Goal: Task Accomplishment & Management: Use online tool/utility

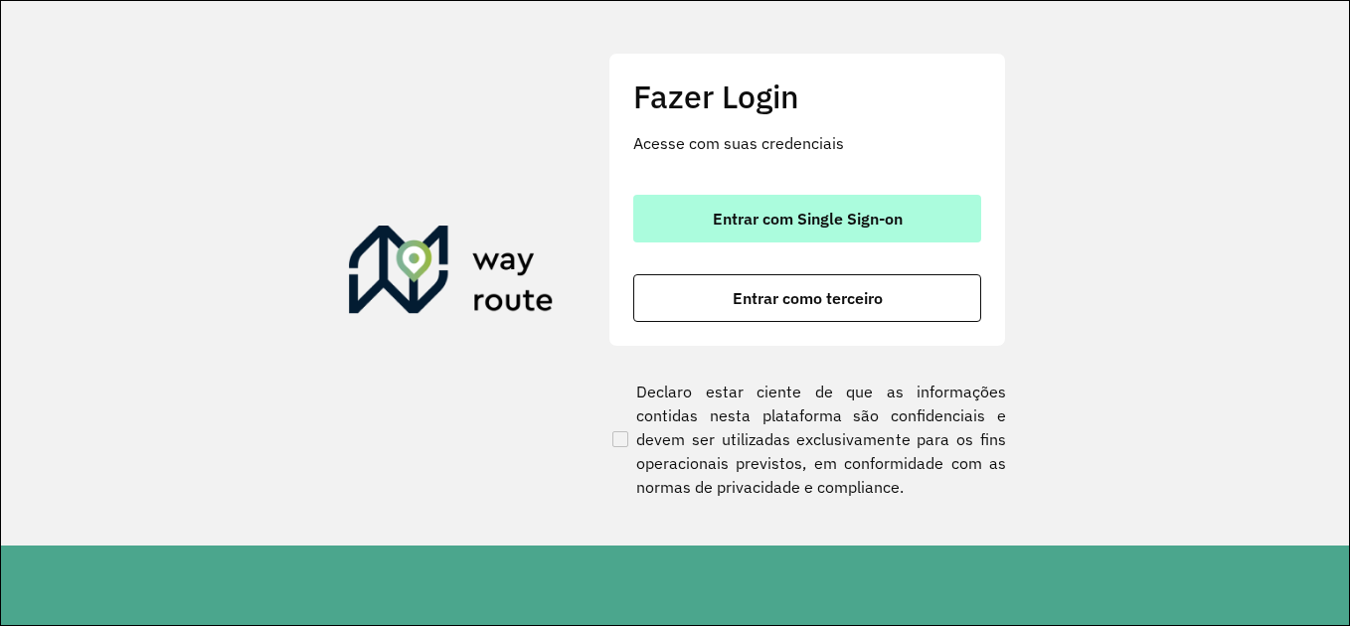
drag, startPoint x: 822, startPoint y: 256, endPoint x: 833, endPoint y: 237, distance: 21.8
click at [824, 254] on div "Entrar com Single Sign-on Entrar como terceiro" at bounding box center [807, 258] width 348 height 127
click at [837, 226] on span "Entrar com Single Sign-on" at bounding box center [808, 219] width 190 height 16
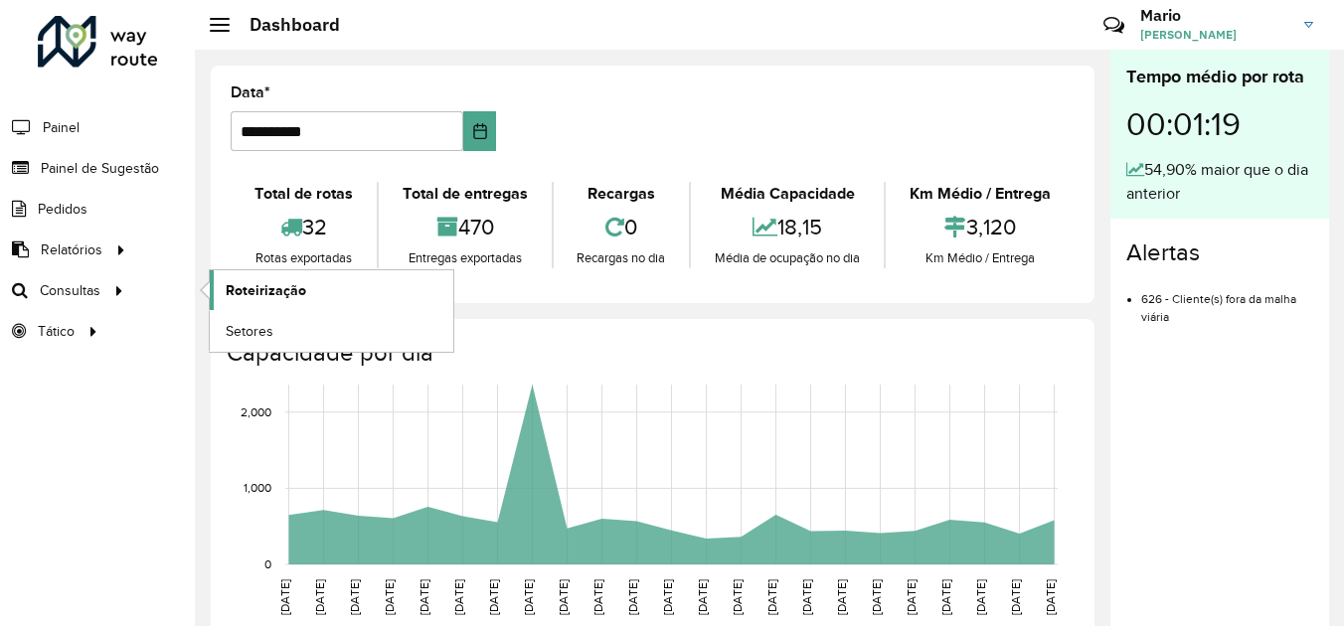
click at [243, 290] on span "Roteirização" at bounding box center [266, 290] width 81 height 21
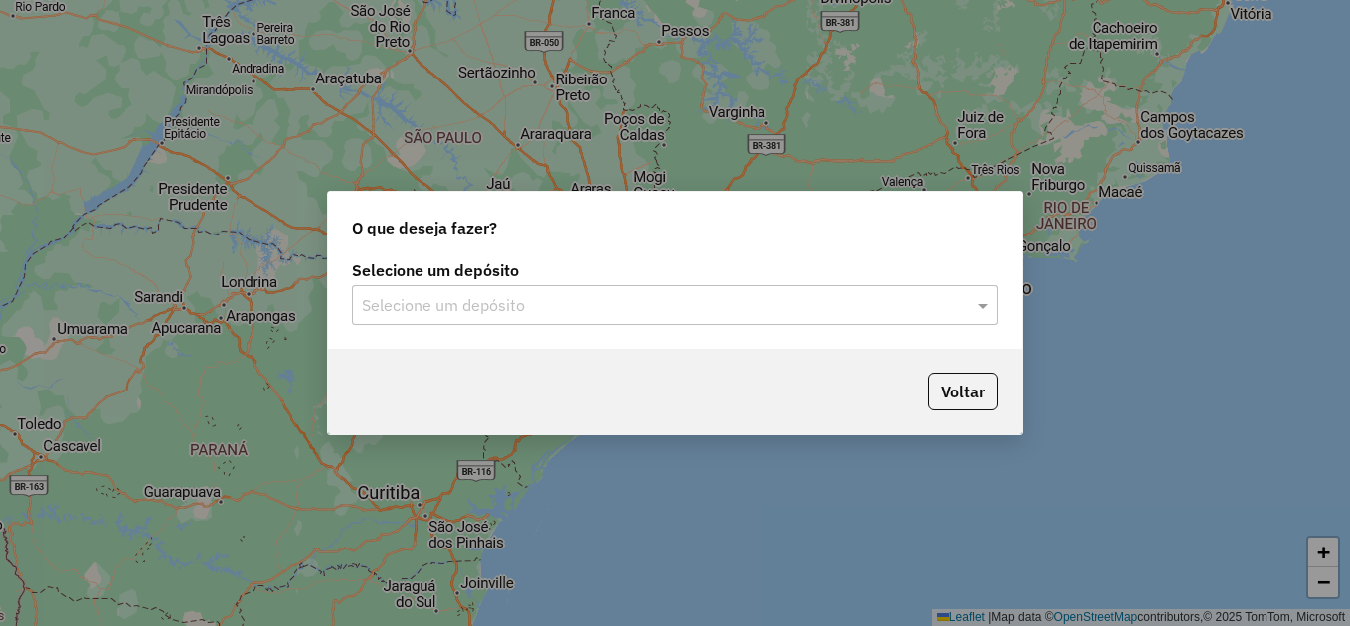
click at [403, 292] on div "Selecione um depósito" at bounding box center [675, 305] width 646 height 40
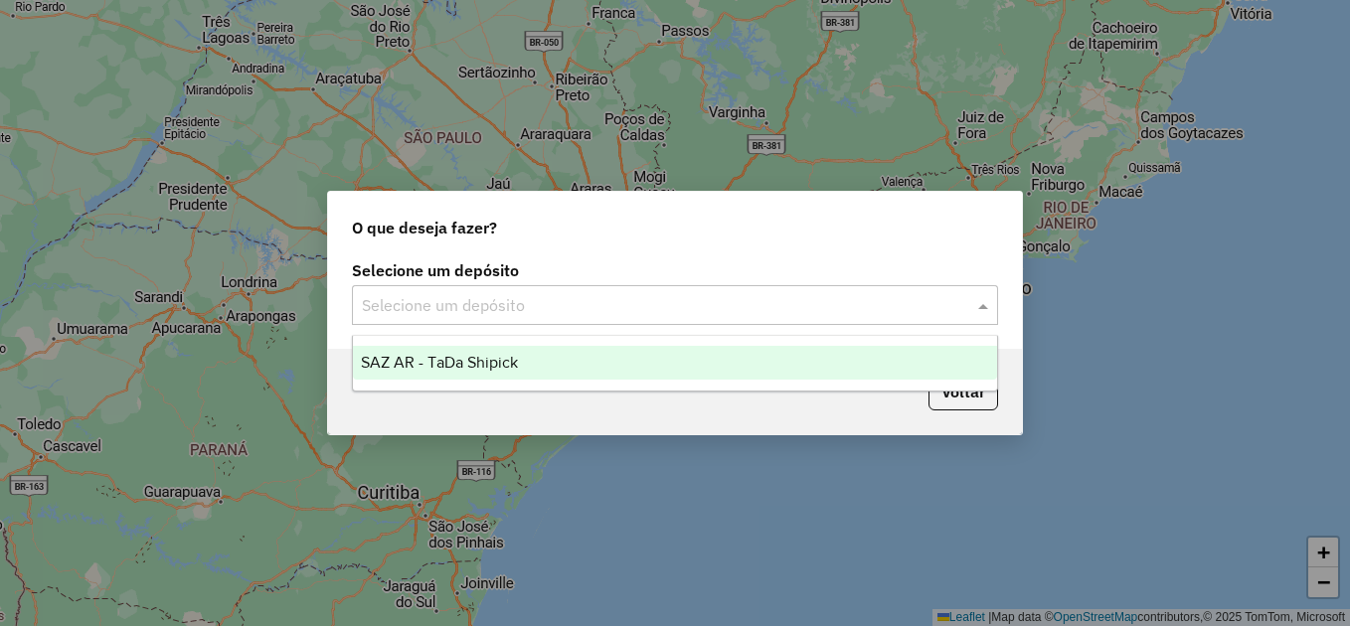
click at [400, 353] on div "SAZ AR - TaDa Shipick" at bounding box center [675, 363] width 644 height 34
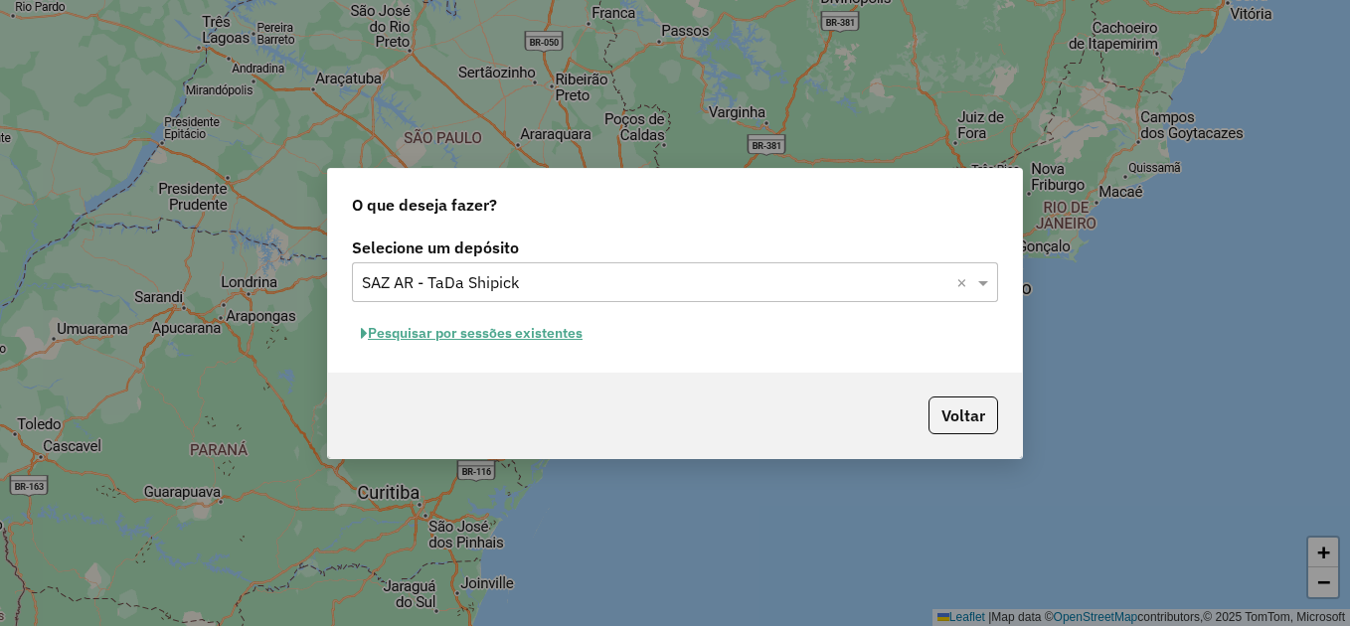
click at [420, 341] on button "Pesquisar por sessões existentes" at bounding box center [472, 333] width 240 height 31
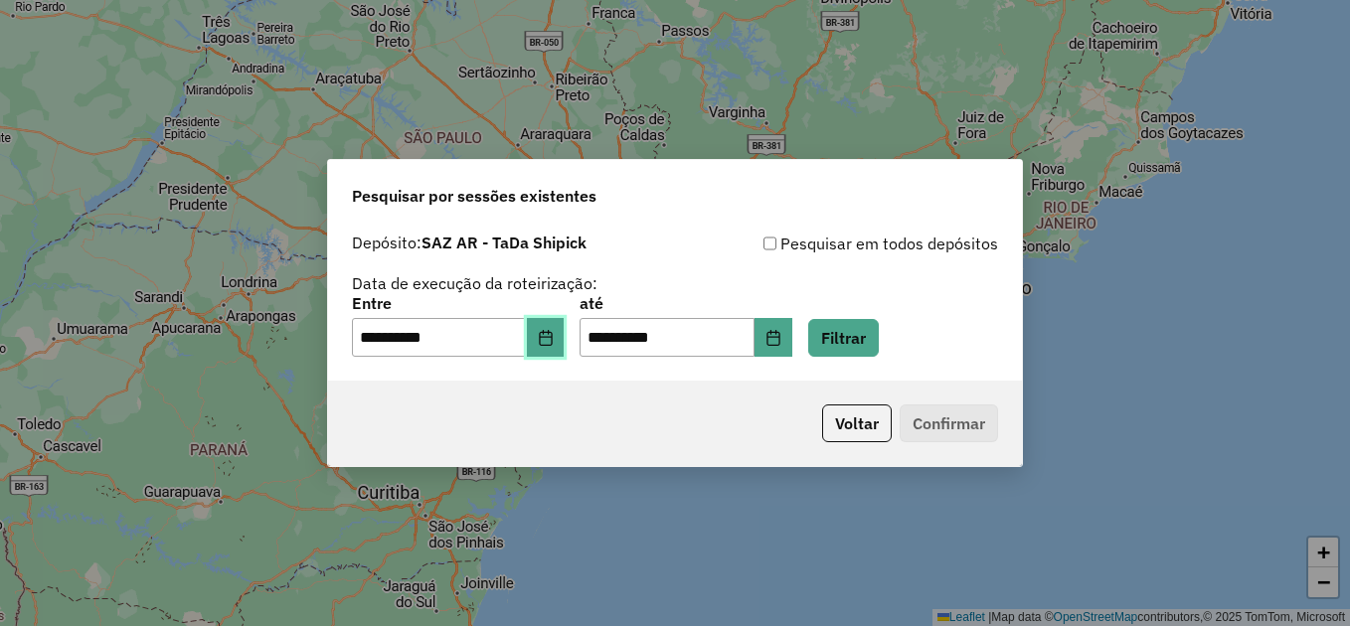
click at [565, 331] on button "Choose Date" at bounding box center [546, 338] width 38 height 40
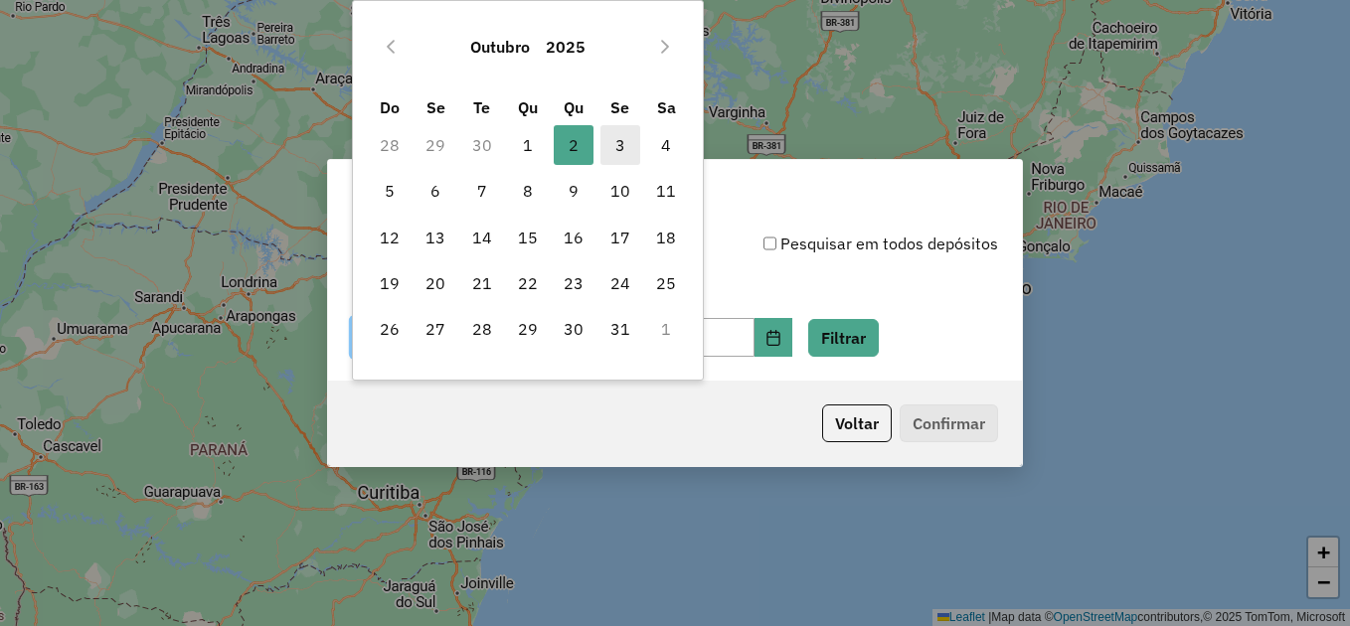
click at [609, 149] on span "3" at bounding box center [621, 145] width 40 height 40
type input "**********"
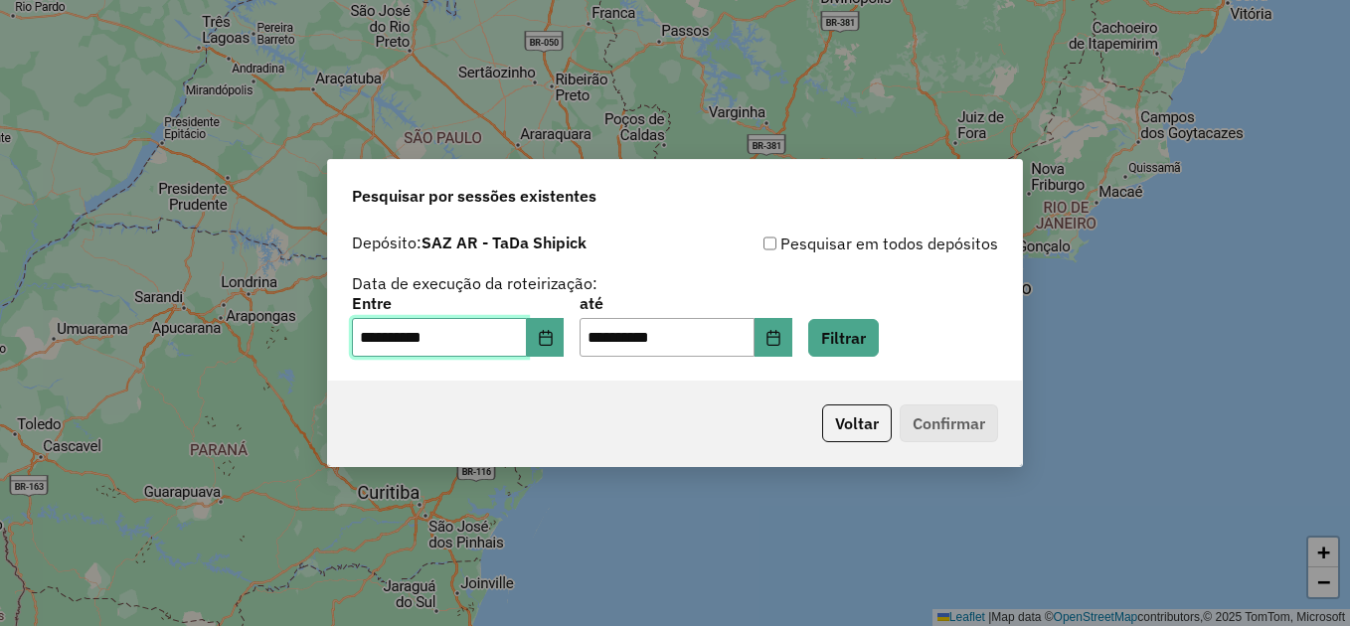
click at [609, 149] on span "3" at bounding box center [621, 145] width 40 height 40
click at [859, 328] on button "Filtrar" at bounding box center [843, 338] width 71 height 38
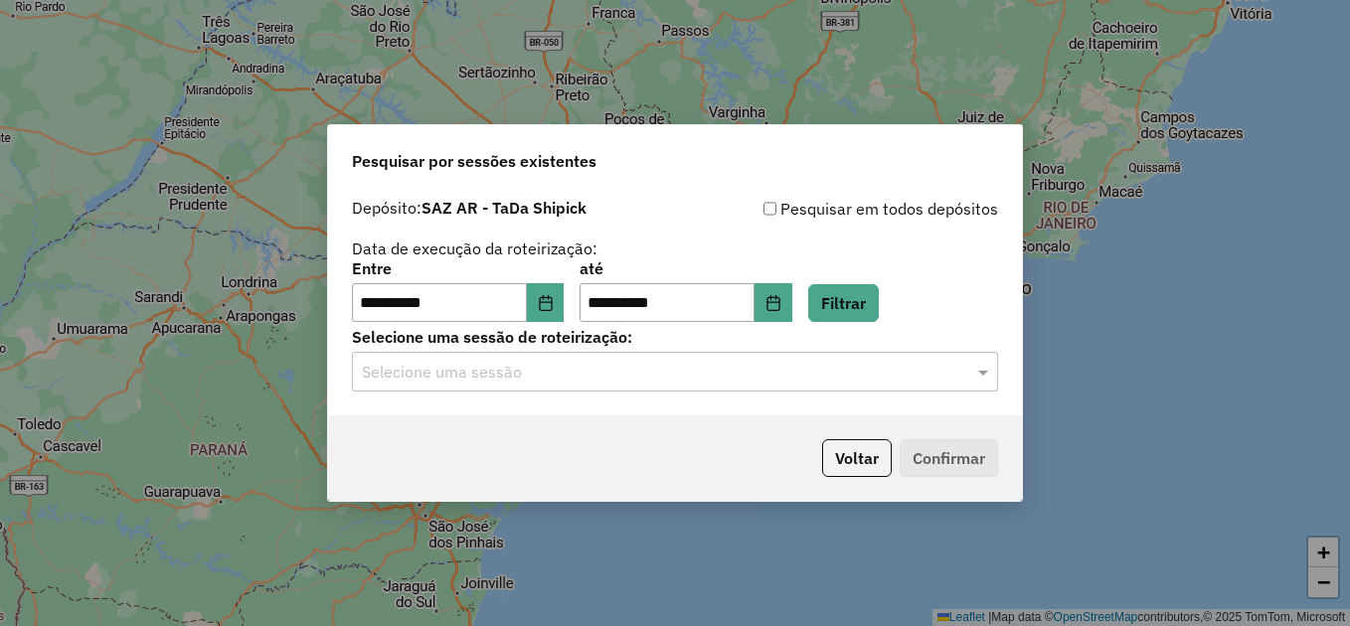
click at [441, 381] on input "text" at bounding box center [655, 373] width 587 height 24
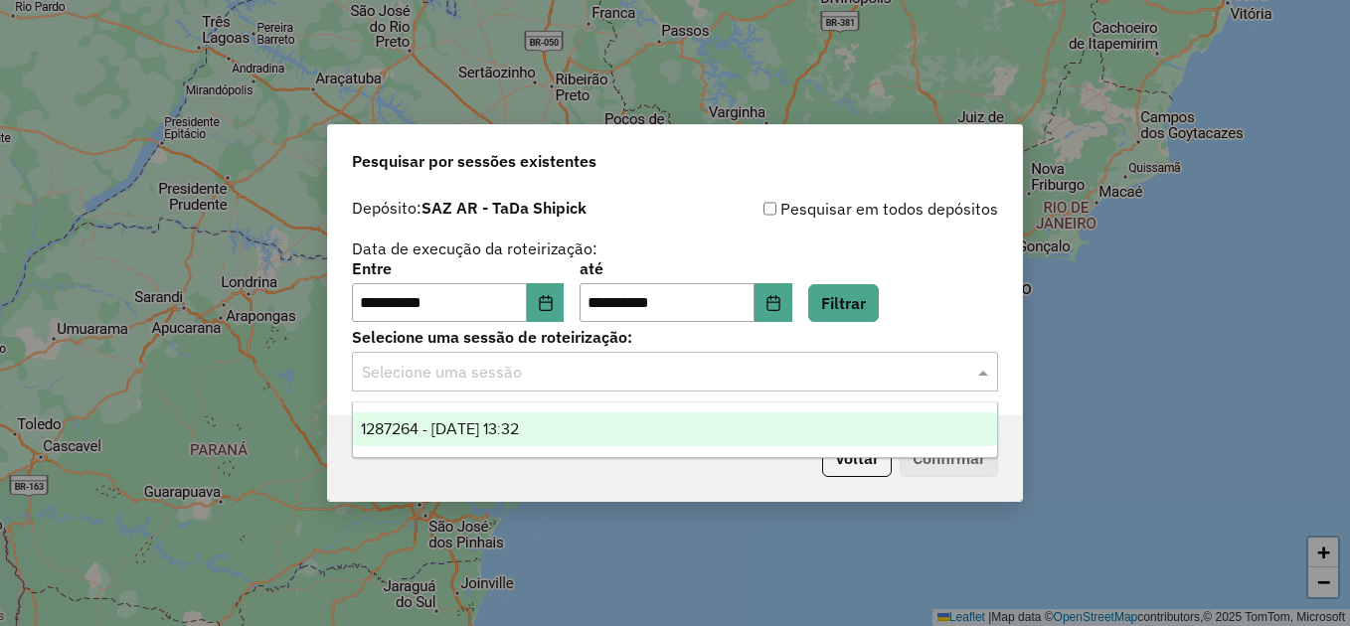
click at [453, 422] on span "1287264 - 03/10/2025 13:32" at bounding box center [440, 429] width 158 height 17
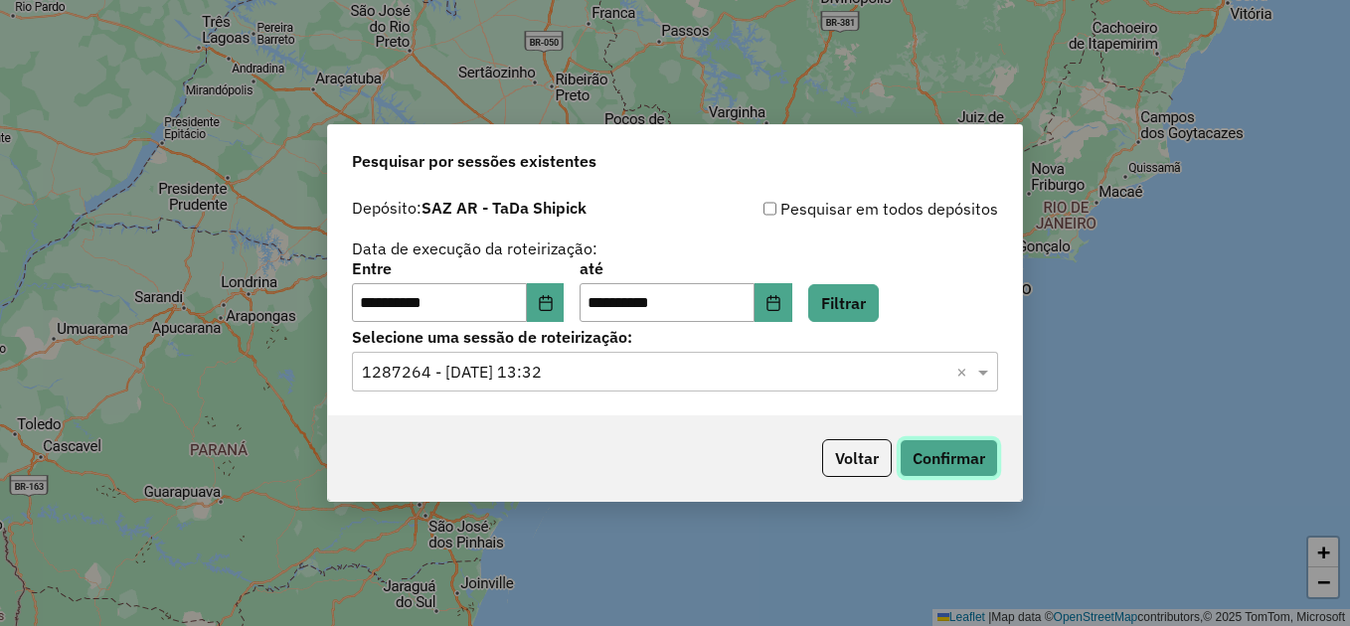
click at [907, 456] on button "Confirmar" at bounding box center [949, 458] width 98 height 38
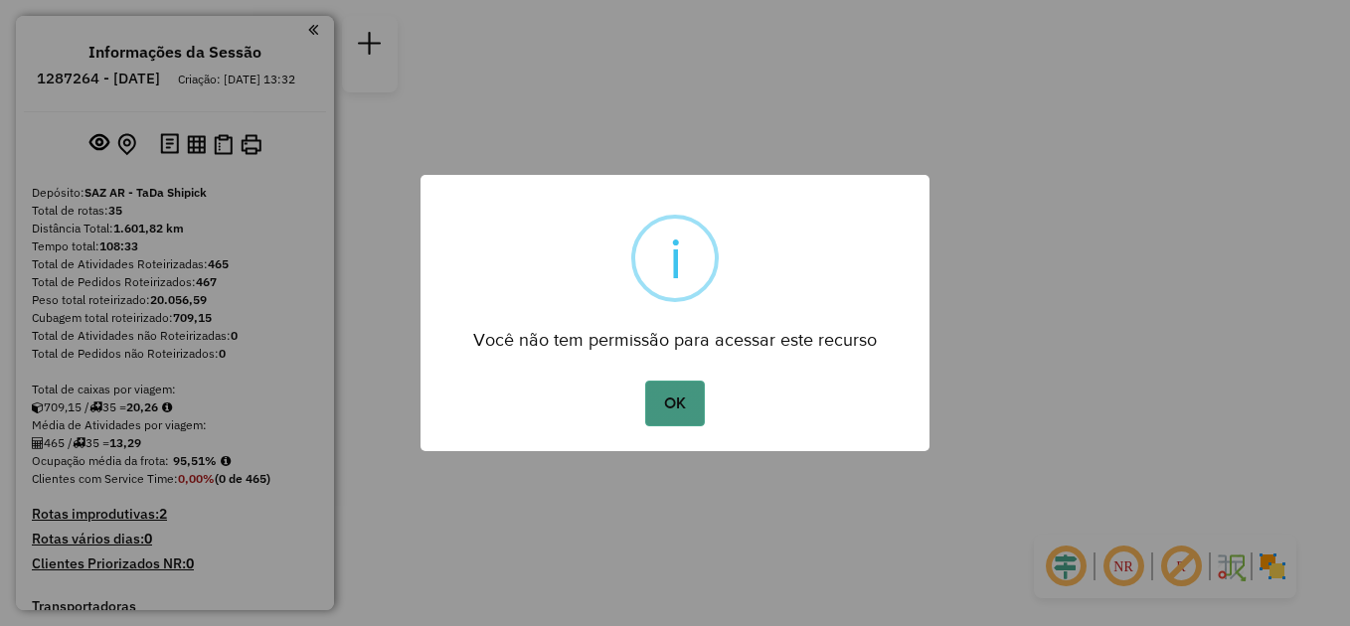
click at [669, 422] on button "OK" at bounding box center [674, 404] width 59 height 46
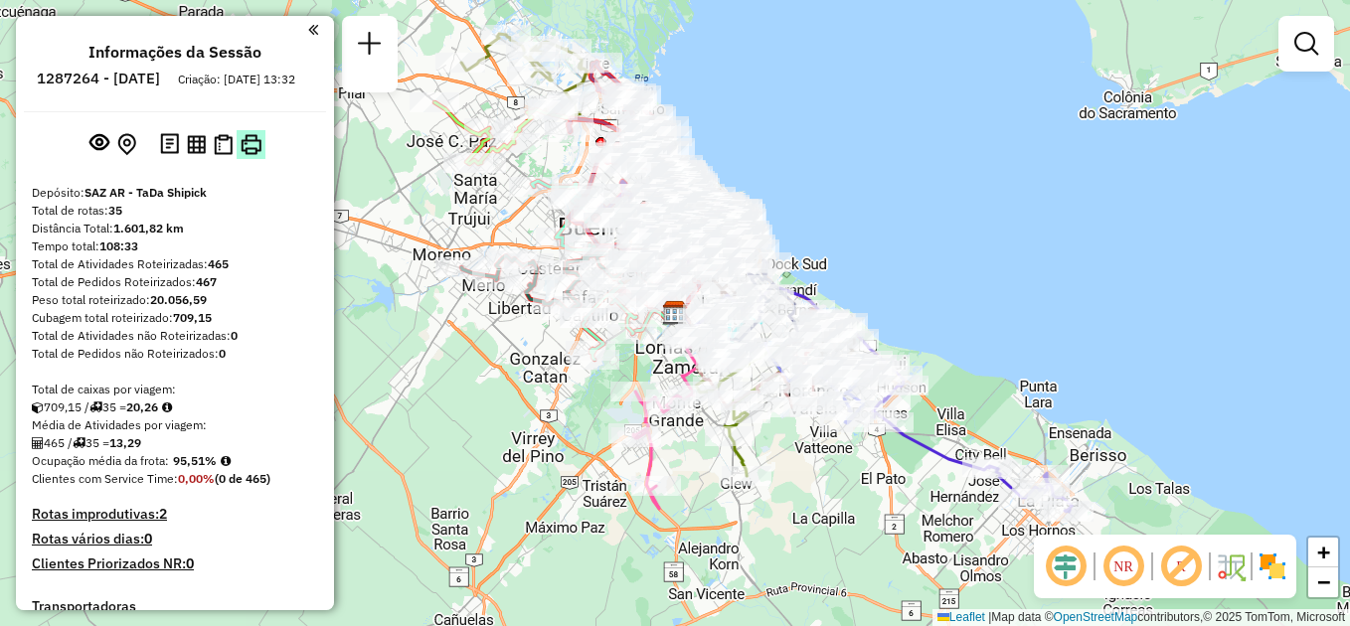
click at [243, 155] on img at bounding box center [251, 144] width 21 height 21
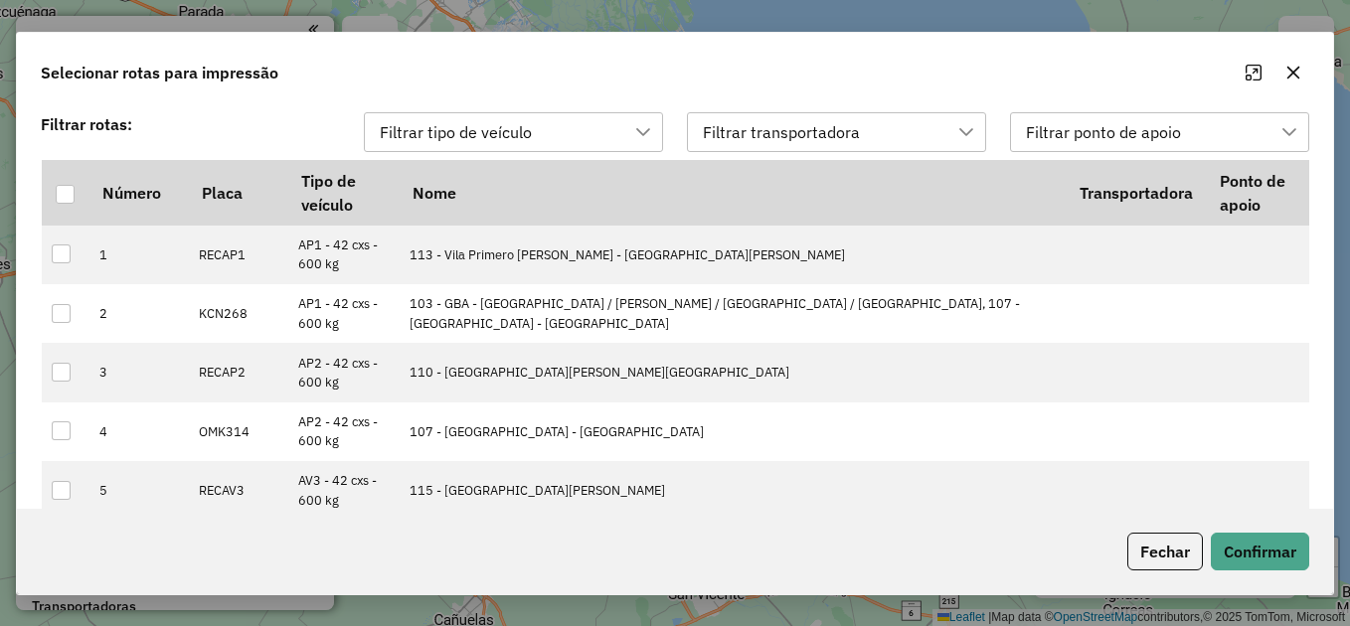
scroll to position [15, 90]
click at [73, 197] on div at bounding box center [65, 193] width 19 height 19
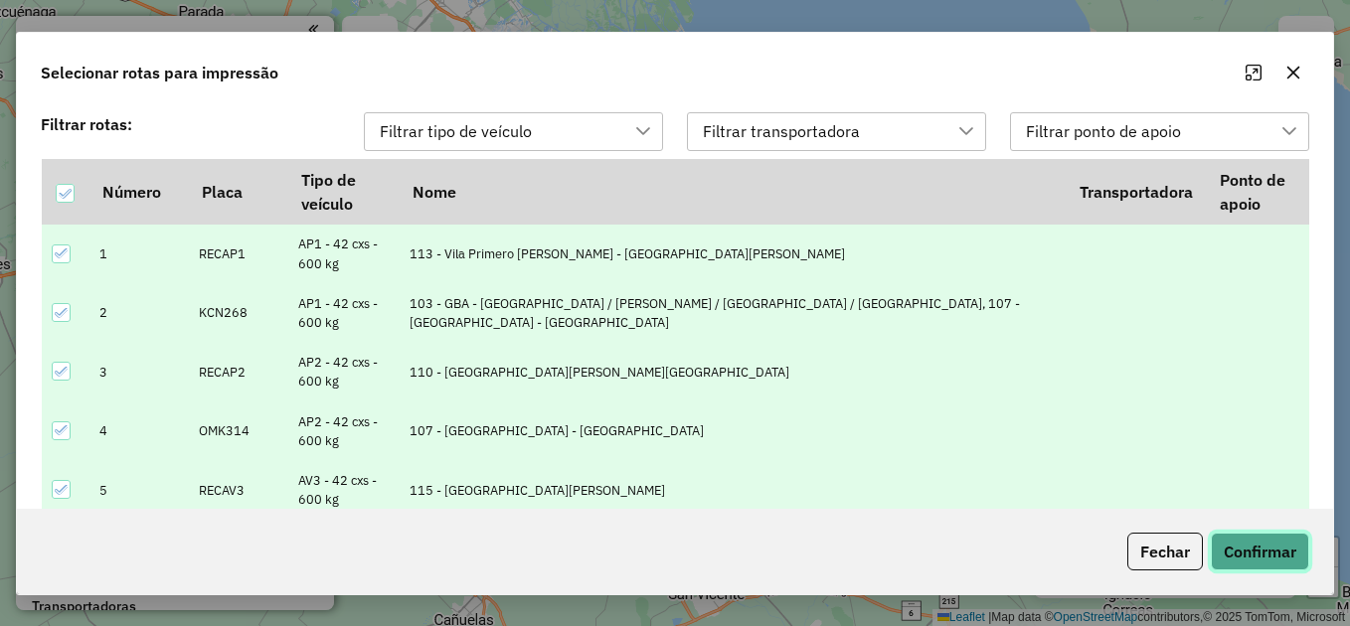
click at [1268, 565] on button "Confirmar" at bounding box center [1260, 552] width 98 height 38
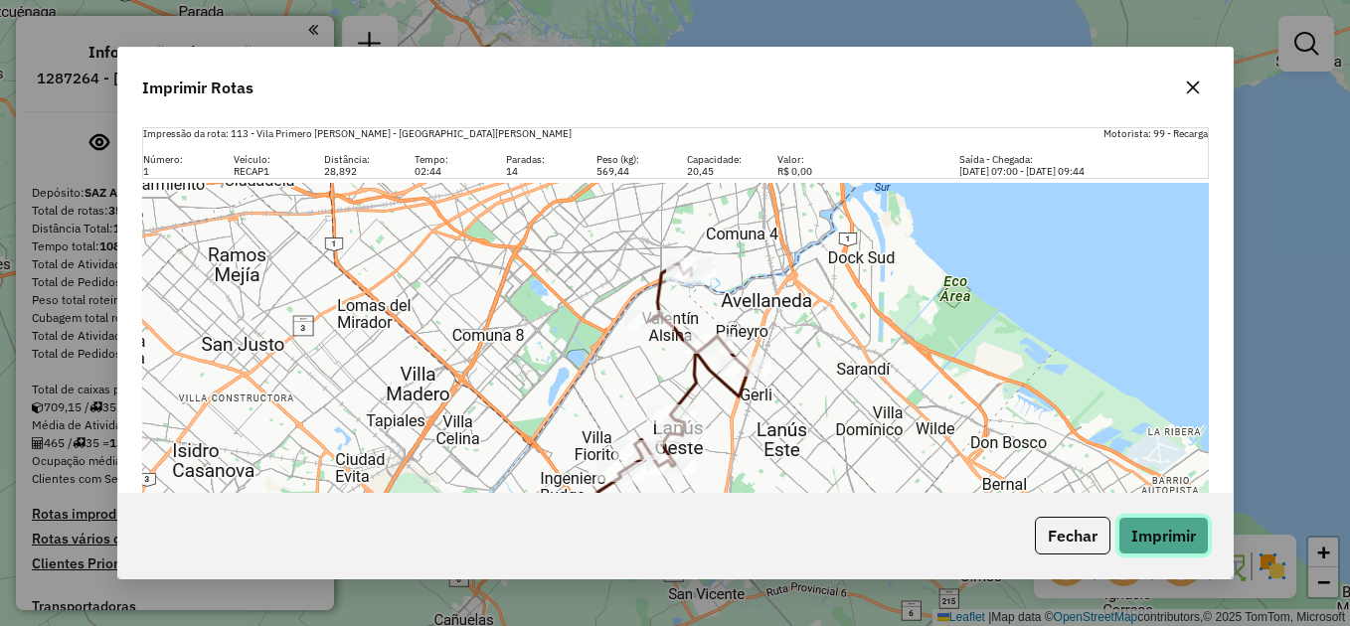
click at [1161, 530] on button "Imprimir" at bounding box center [1164, 536] width 90 height 38
